Goal: Navigation & Orientation: Find specific page/section

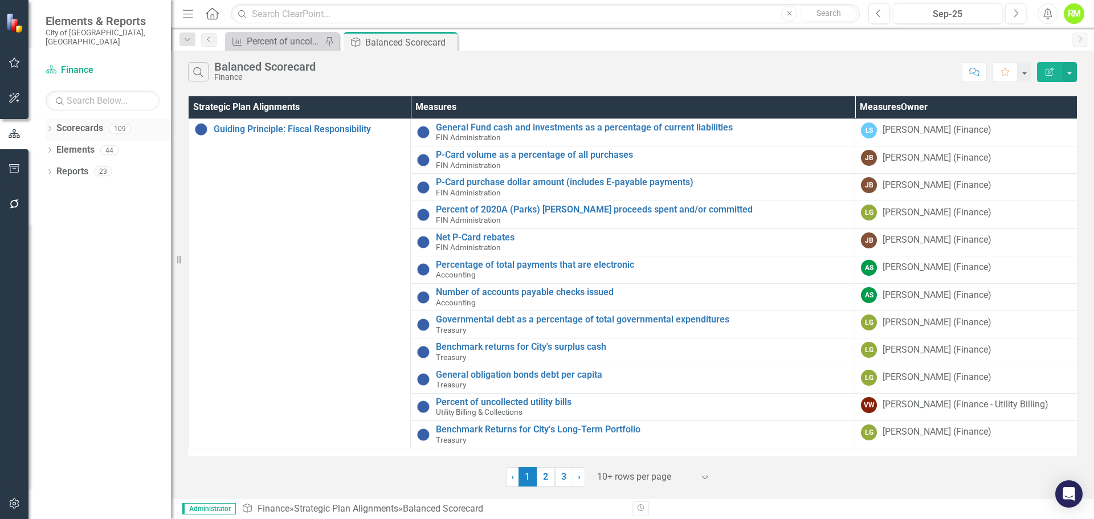
click at [50, 126] on icon "Dropdown" at bounding box center [50, 129] width 8 height 6
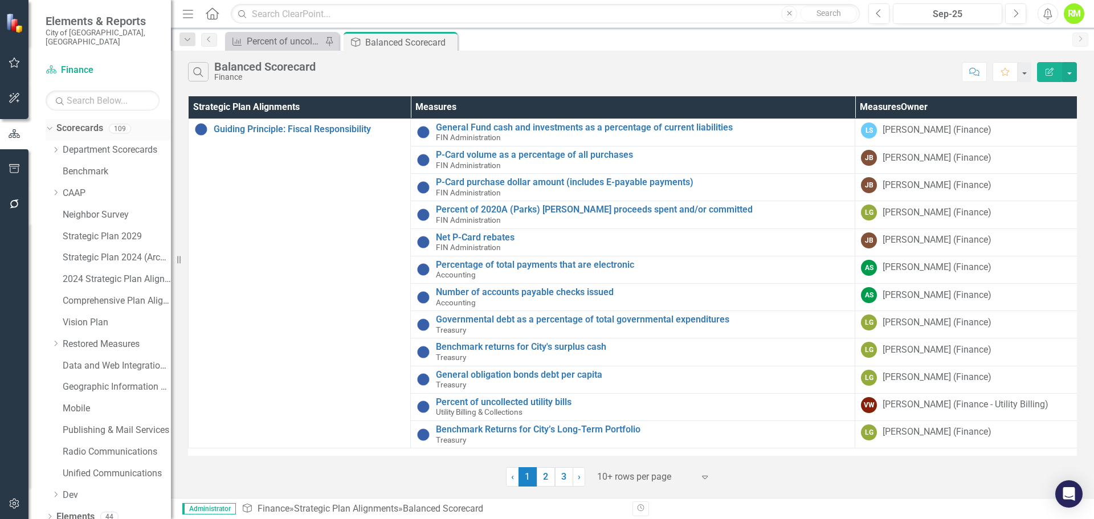
click at [83, 122] on link "Scorecards" at bounding box center [79, 128] width 47 height 13
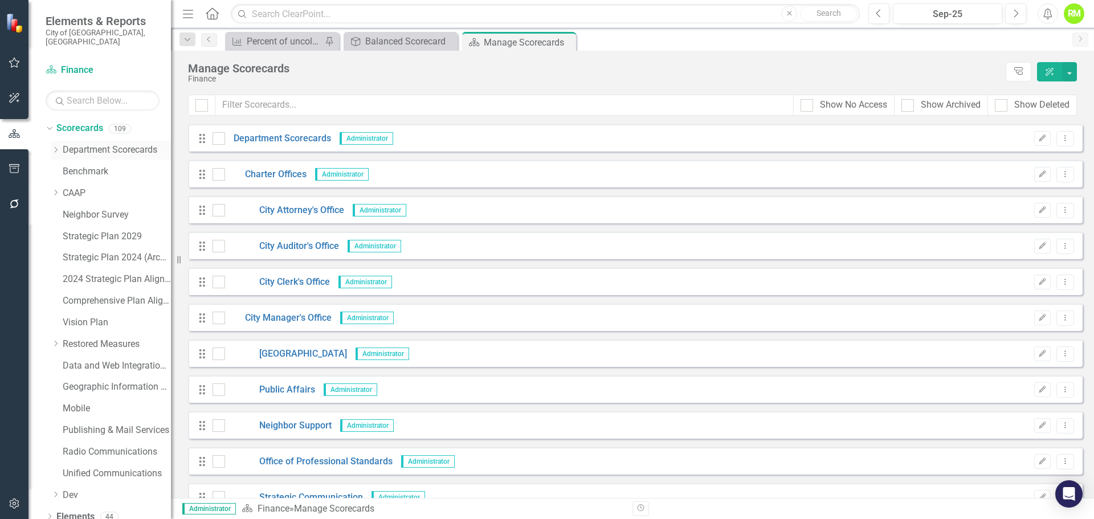
click at [90, 144] on link "Department Scorecards" at bounding box center [117, 150] width 108 height 13
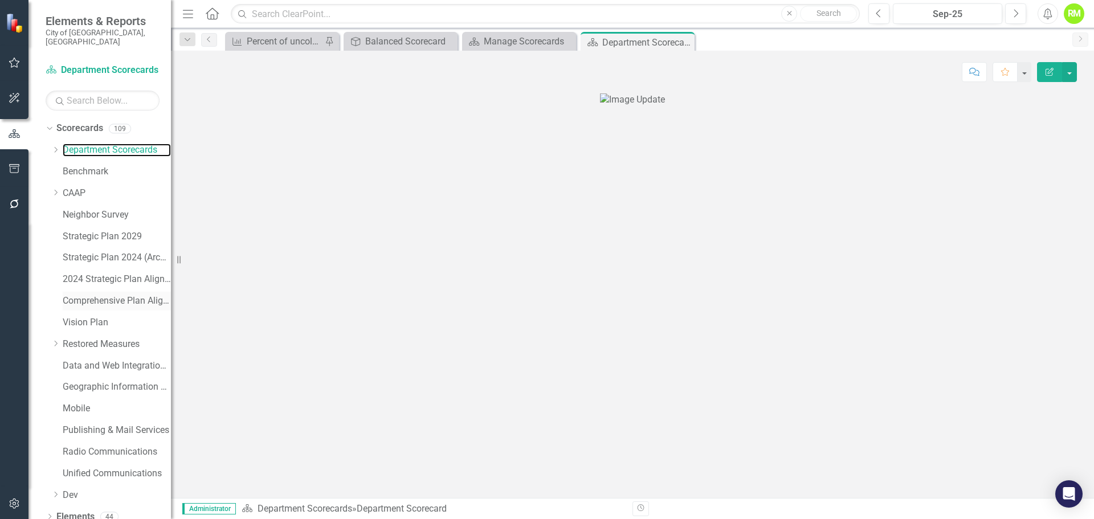
scroll to position [22, 0]
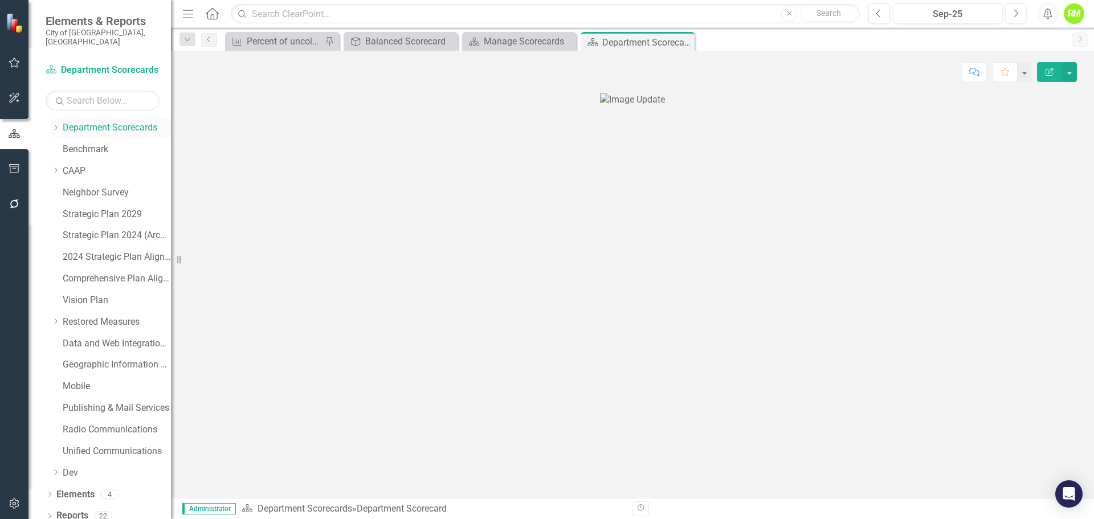
click at [56, 124] on icon "Dropdown" at bounding box center [55, 127] width 9 height 7
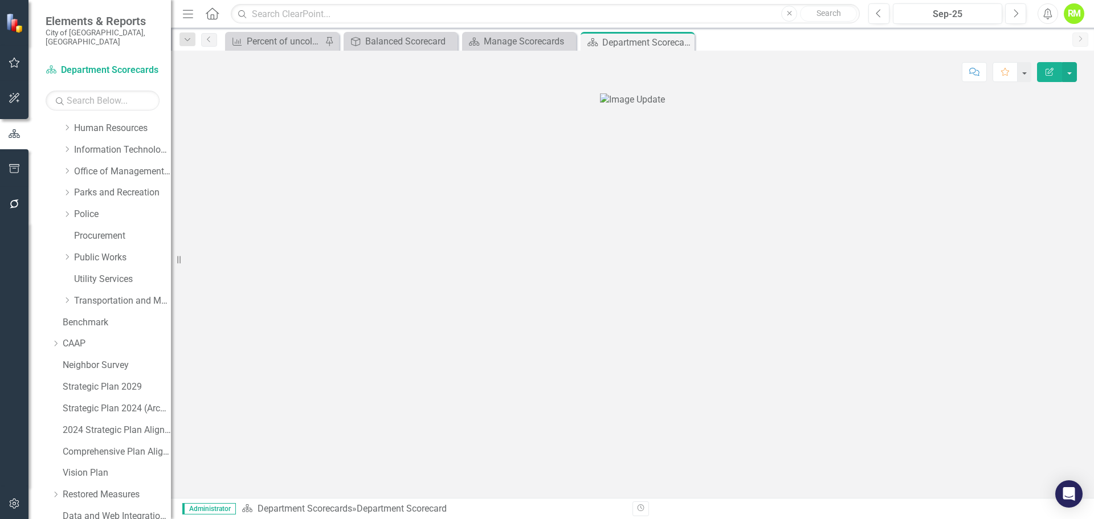
scroll to position [195, 0]
click at [100, 294] on link "Transportation and Mobility" at bounding box center [122, 300] width 97 height 13
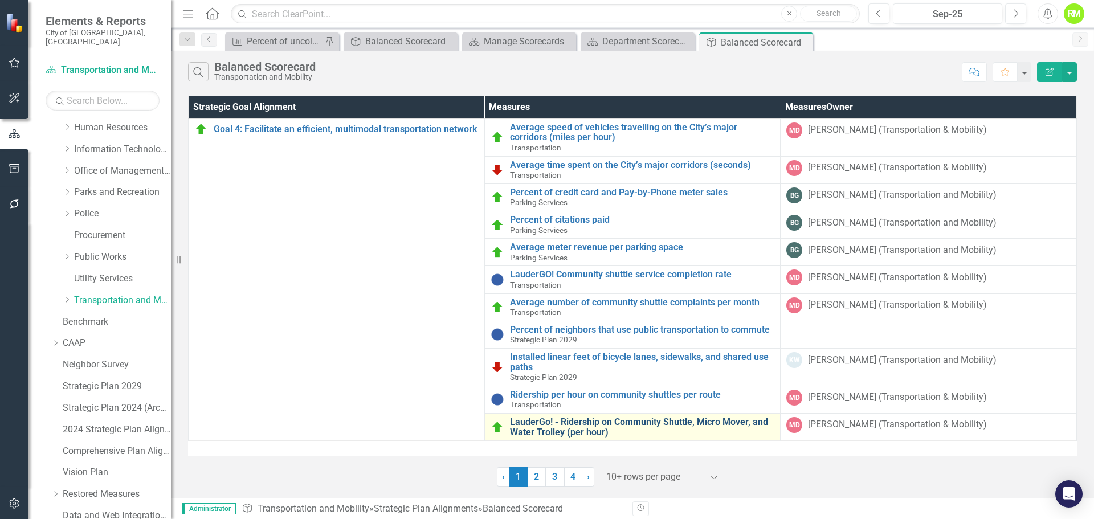
click at [644, 418] on link "LauderGo! - Ridership on Community Shuttle, Micro Mover, and Water Trolley (per…" at bounding box center [642, 427] width 265 height 20
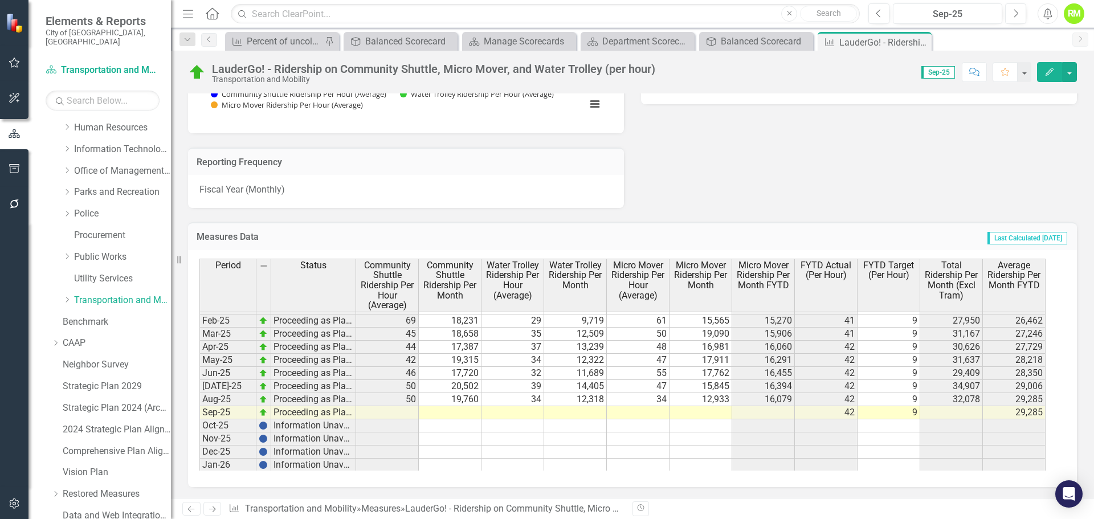
scroll to position [672, 0]
